Goal: Transaction & Acquisition: Purchase product/service

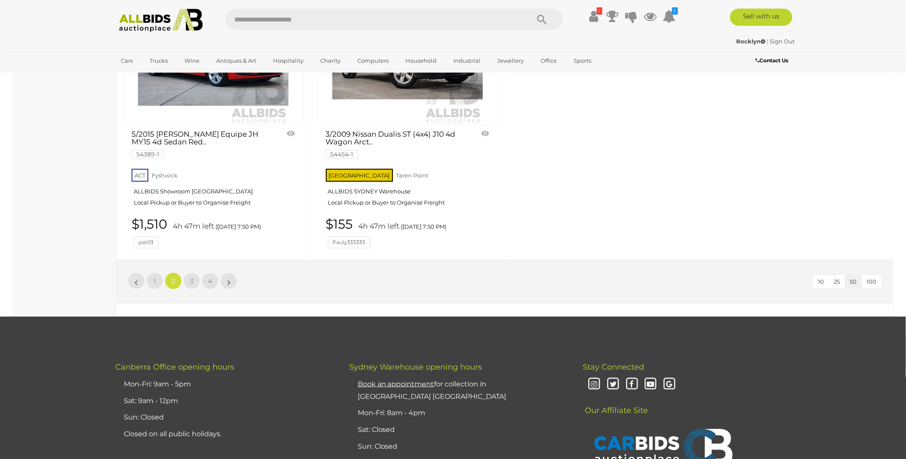
scroll to position [3678, 0]
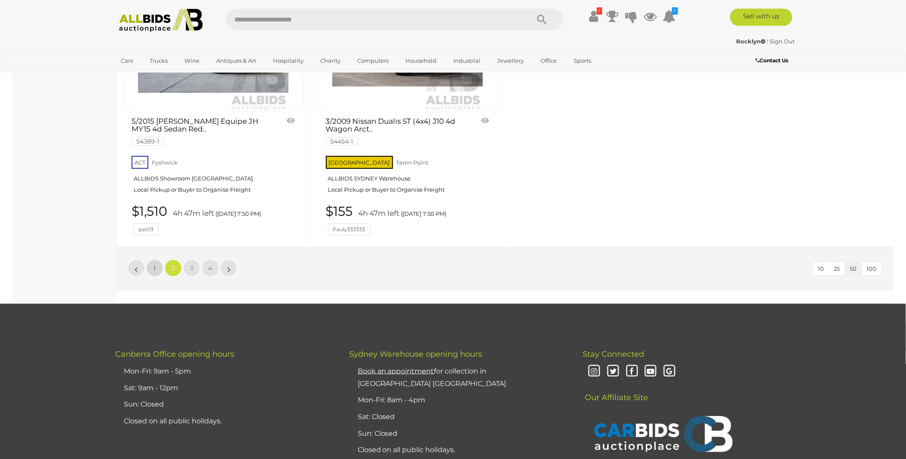
click at [154, 272] on span "1" at bounding box center [155, 268] width 2 height 8
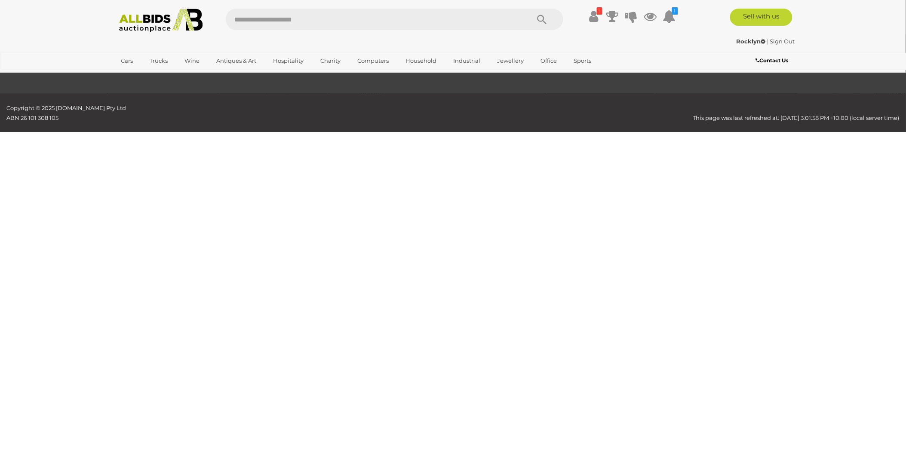
scroll to position [29, 0]
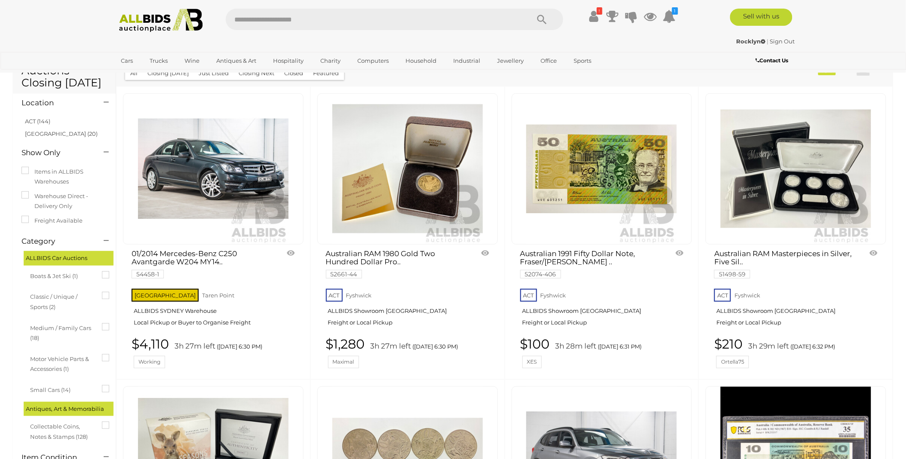
click at [221, 166] on link at bounding box center [213, 168] width 181 height 151
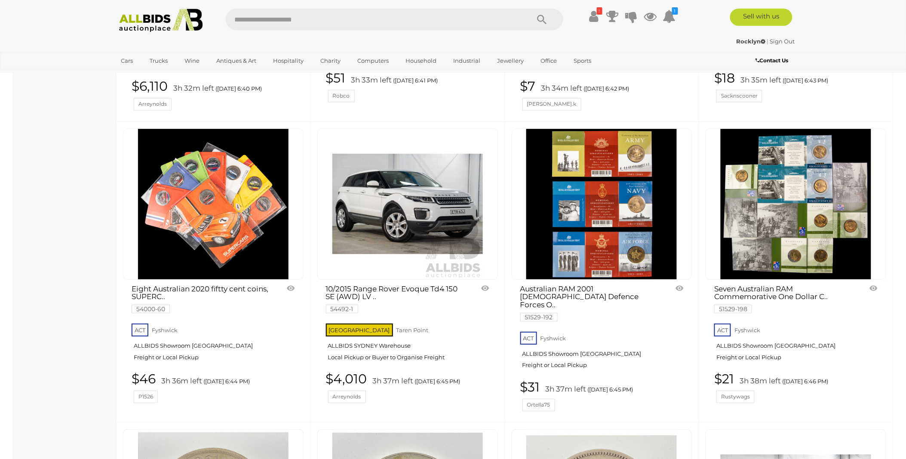
scroll to position [1176, 0]
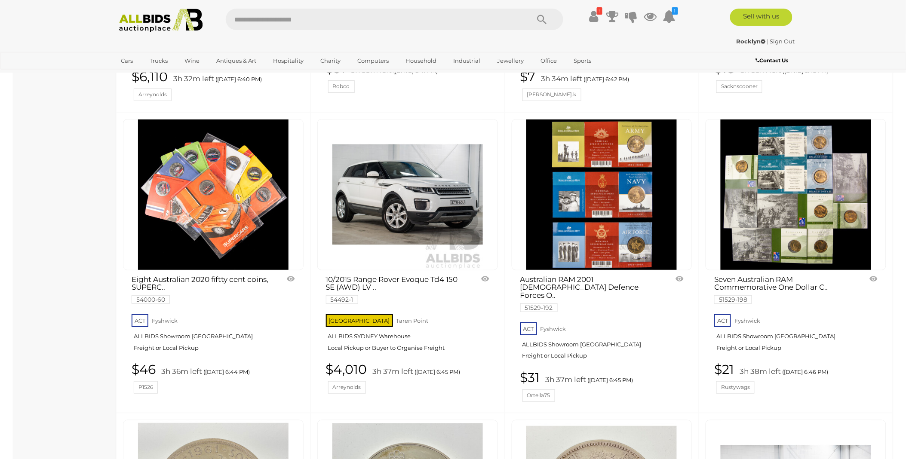
click at [424, 192] on link at bounding box center [407, 194] width 181 height 151
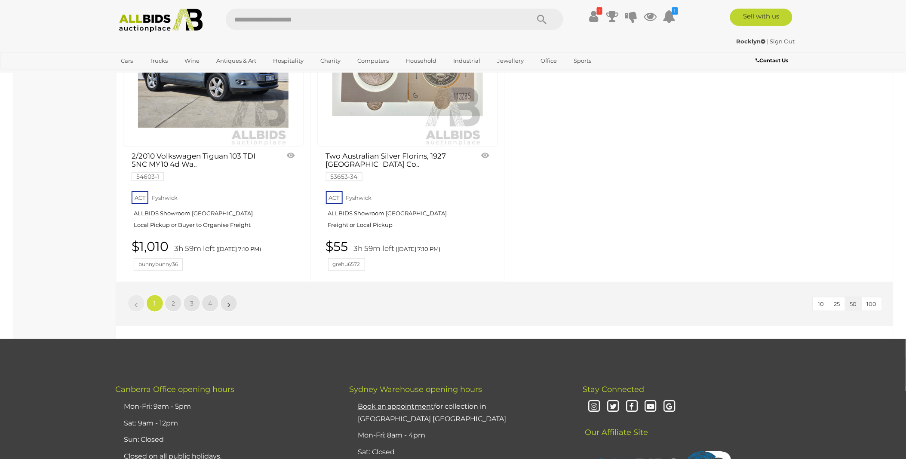
scroll to position [3660, 0]
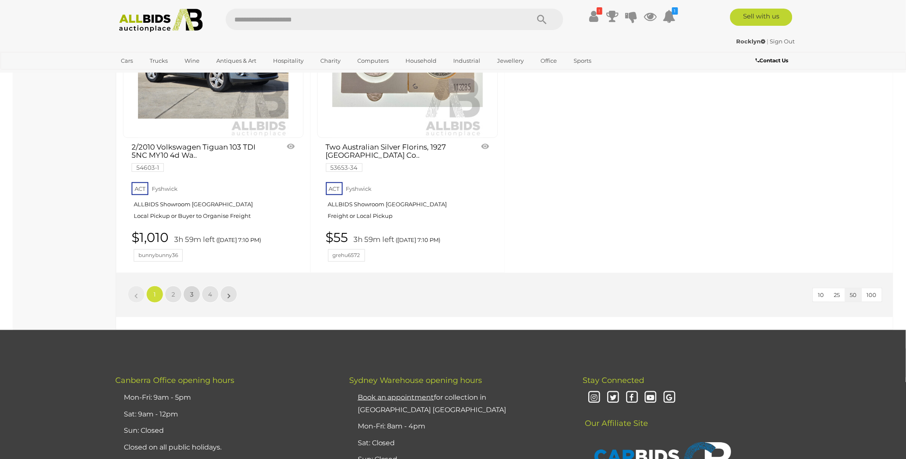
click at [192, 291] on span "3" at bounding box center [191, 295] width 3 height 8
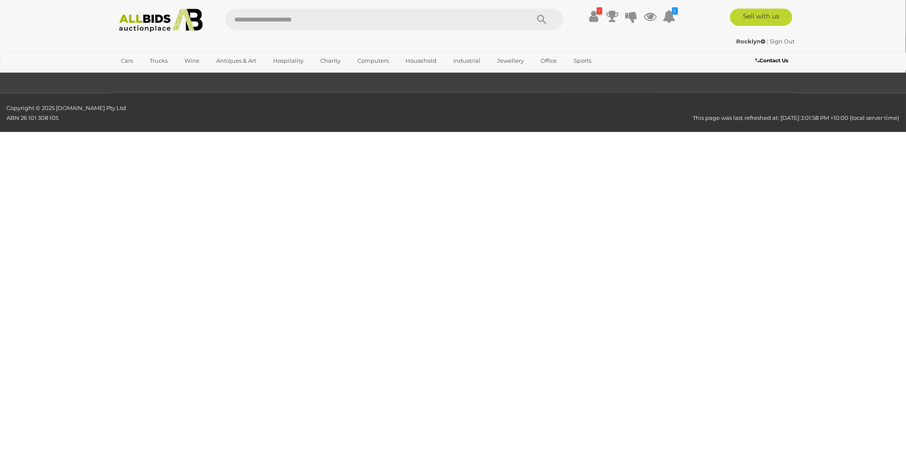
scroll to position [29, 0]
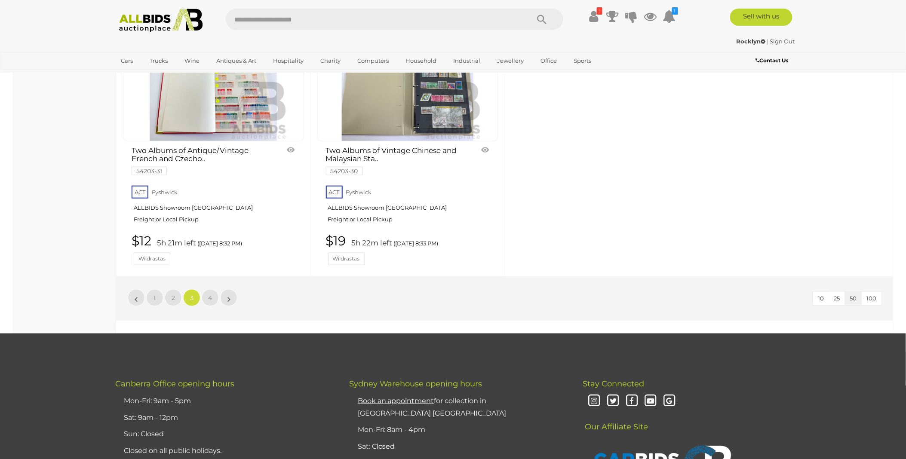
scroll to position [3725, 0]
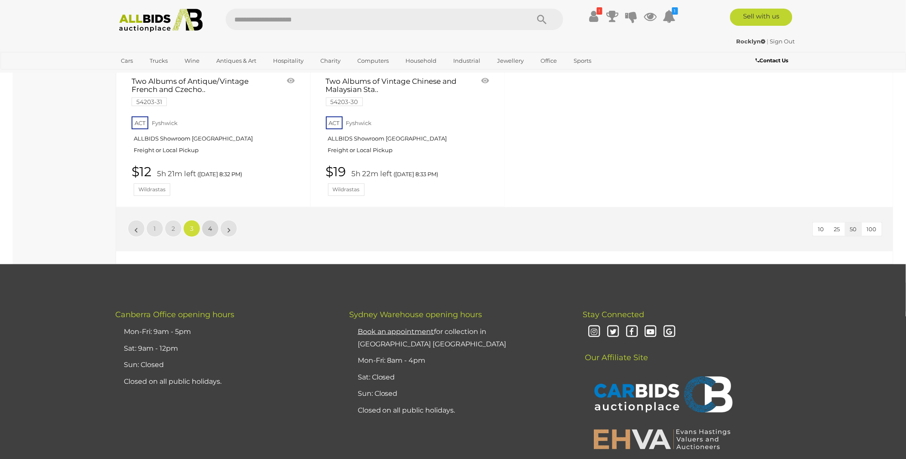
click at [212, 225] on span "4" at bounding box center [210, 229] width 4 height 8
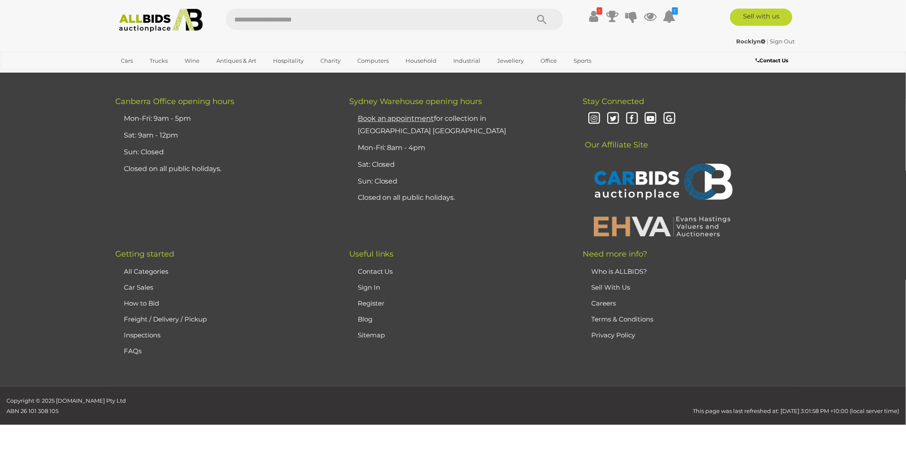
scroll to position [29, 0]
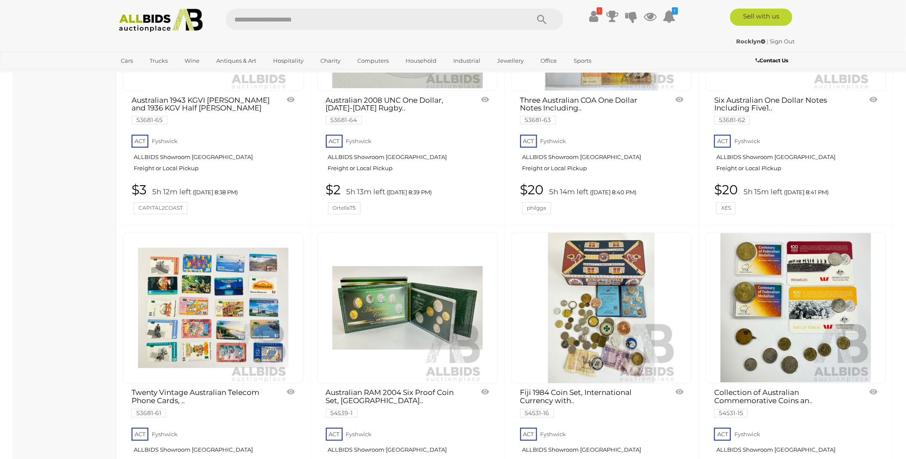
scroll to position [239, 0]
